Goal: Task Accomplishment & Management: Complete application form

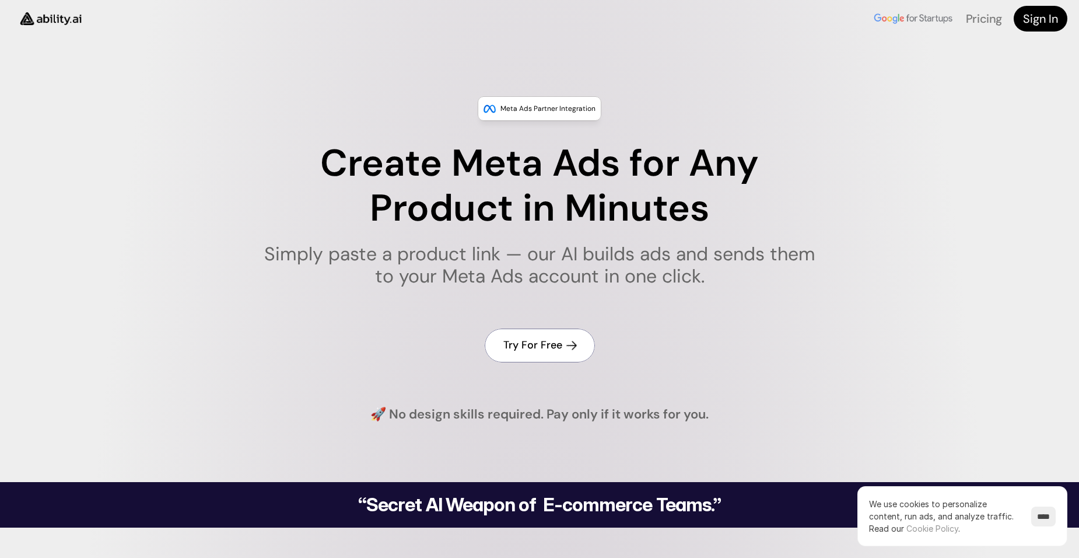
click at [562, 347] on link "Try For Free" at bounding box center [540, 344] width 110 height 33
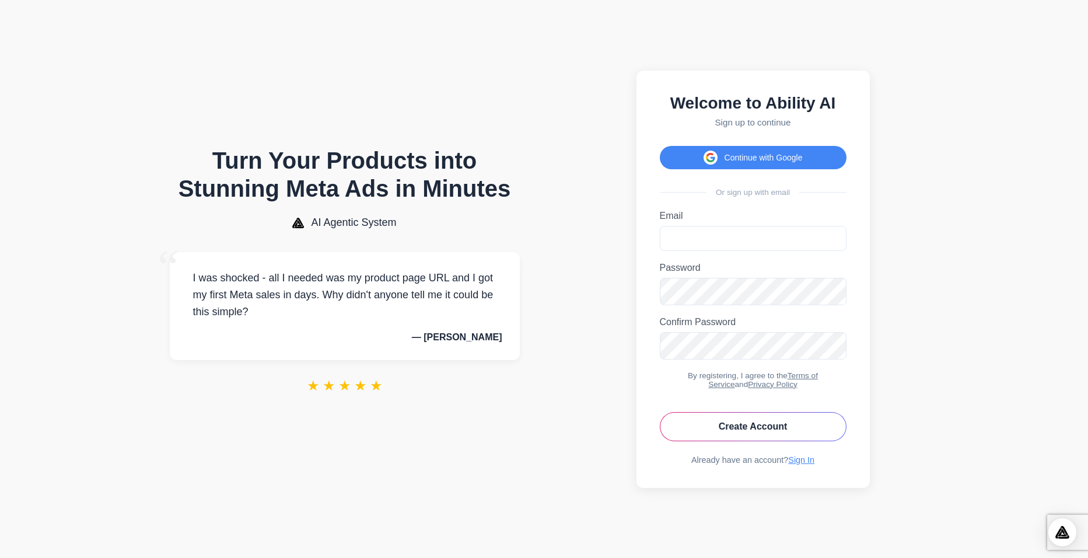
click at [696, 212] on label "Email" at bounding box center [753, 216] width 187 height 10
click at [696, 226] on input "Email" at bounding box center [753, 238] width 187 height 25
click at [695, 228] on input "Email" at bounding box center [753, 238] width 187 height 25
type input "**********"
click at [724, 276] on div "Password Password must be at least 6 characters." at bounding box center [751, 283] width 187 height 43
